Goal: Task Accomplishment & Management: Manage account settings

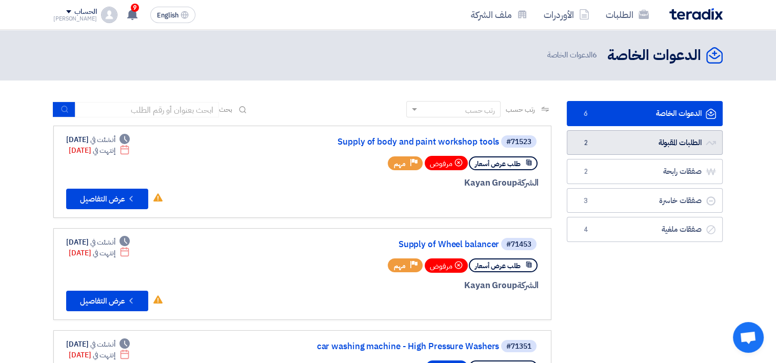
click at [685, 136] on link "الطلبات المقبولة الطلبات المقبولة 2" at bounding box center [644, 142] width 156 height 25
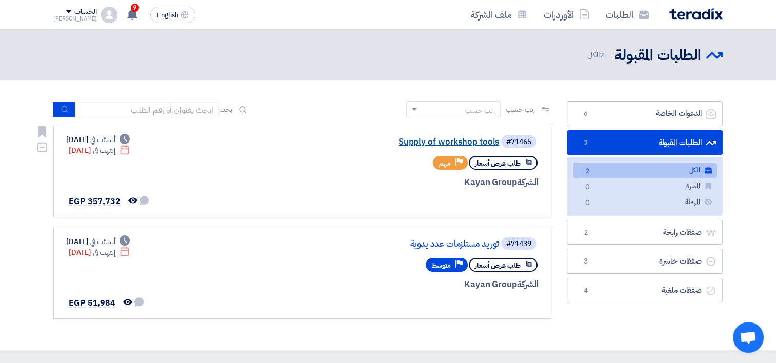
click at [450, 141] on link "Supply of workshop tools" at bounding box center [396, 141] width 205 height 9
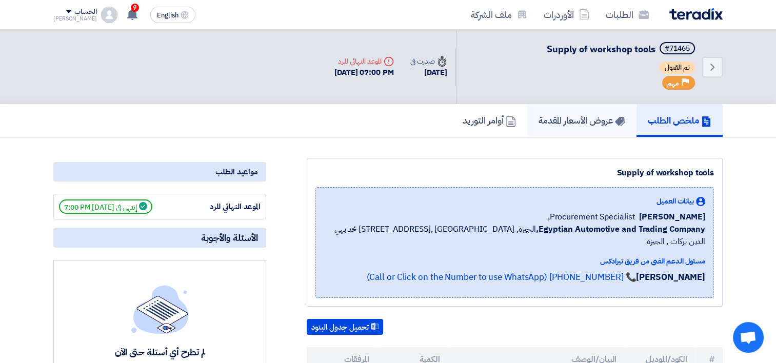
click at [569, 117] on h5 "عروض الأسعار المقدمة" at bounding box center [581, 120] width 87 height 12
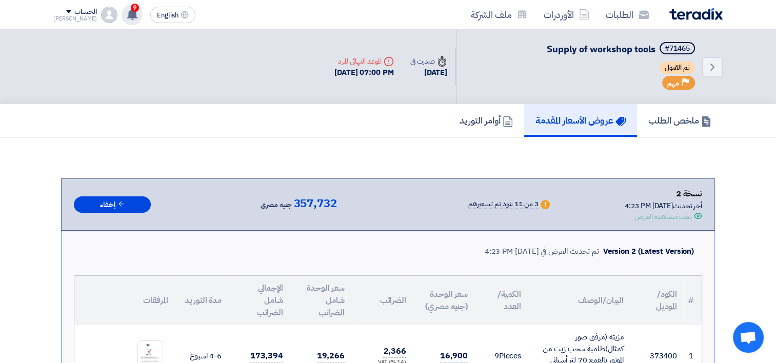
click at [127, 15] on use at bounding box center [132, 14] width 10 height 11
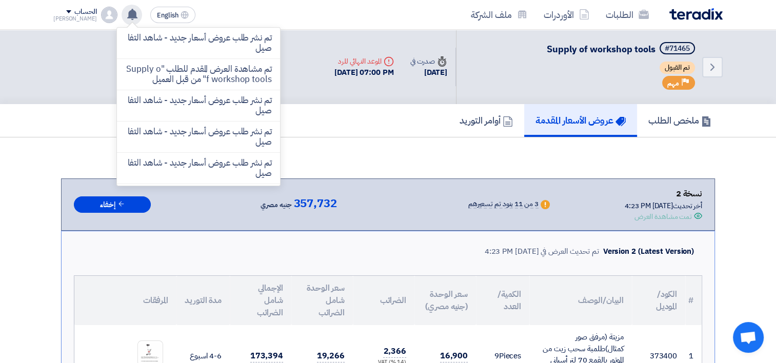
click at [127, 15] on use at bounding box center [132, 14] width 10 height 11
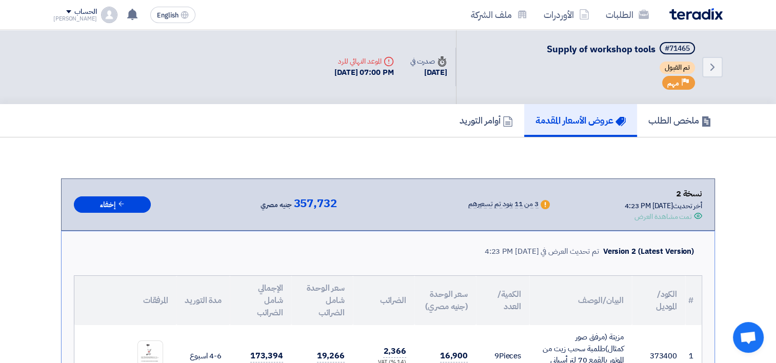
click at [683, 14] on img at bounding box center [695, 14] width 53 height 12
